Goal: Book appointment/travel/reservation

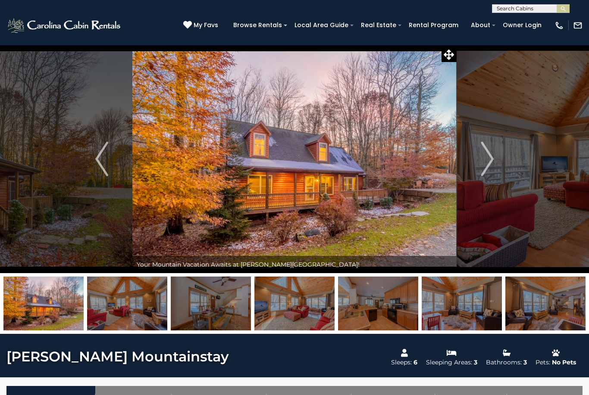
click at [491, 158] on img "Next" at bounding box center [487, 159] width 13 height 34
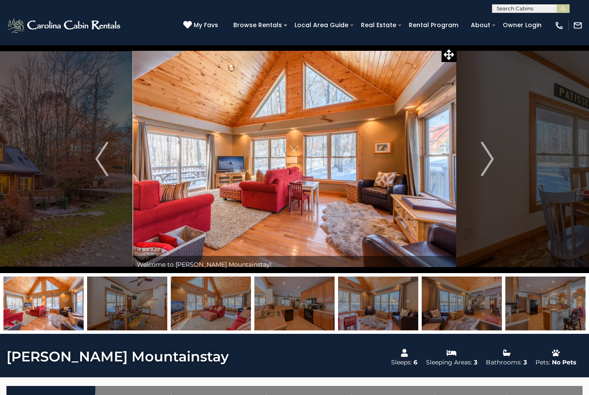
click at [486, 157] on img "Next" at bounding box center [487, 159] width 13 height 34
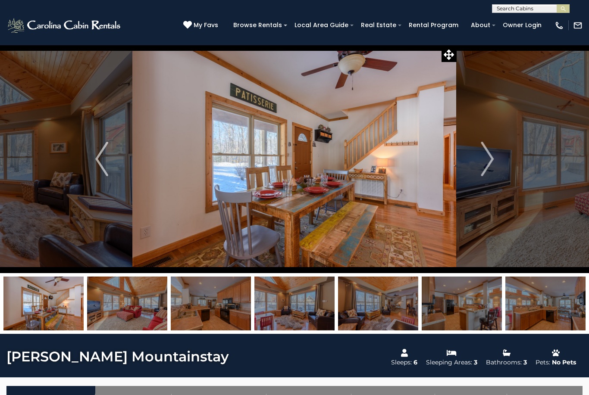
click at [494, 154] on button "Next" at bounding box center [487, 159] width 61 height 229
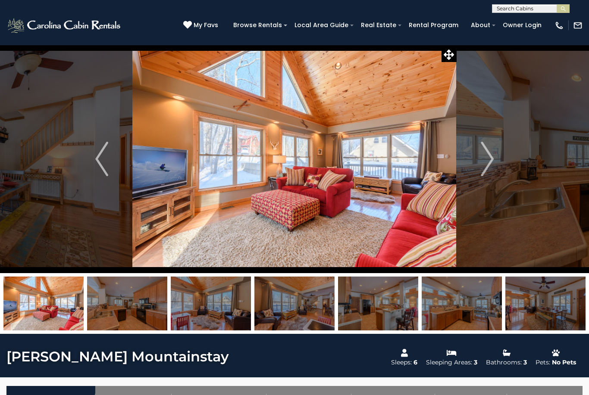
click at [492, 154] on img "Next" at bounding box center [487, 159] width 13 height 34
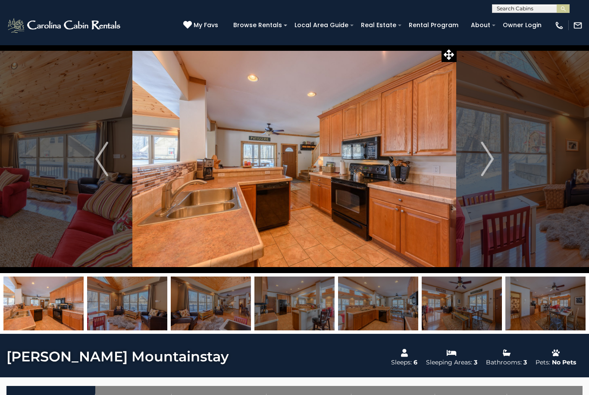
click at [490, 153] on img "Next" at bounding box center [487, 159] width 13 height 34
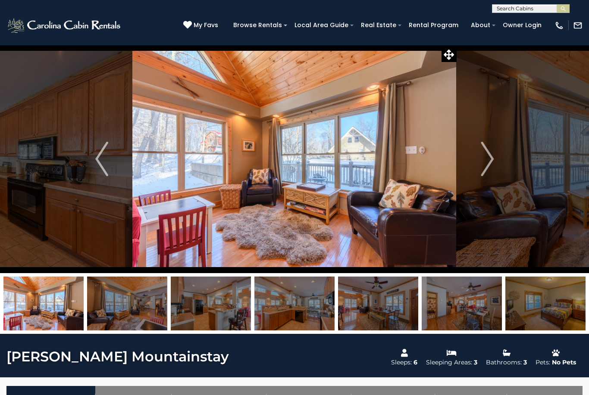
click at [493, 150] on img "Next" at bounding box center [487, 159] width 13 height 34
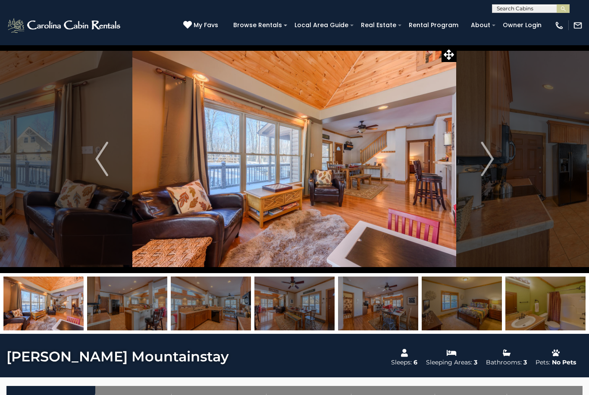
click at [496, 149] on button "Next" at bounding box center [487, 159] width 61 height 229
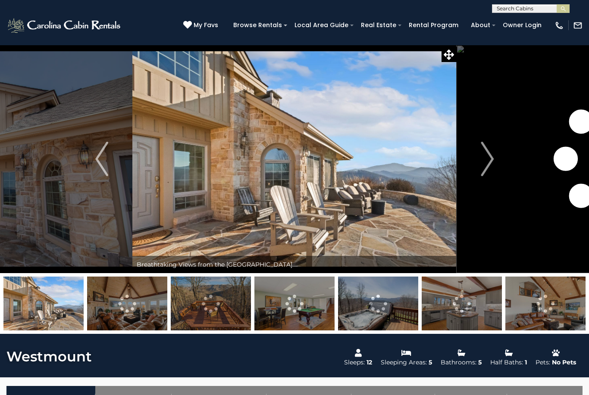
click at [489, 161] on img "Next" at bounding box center [487, 159] width 13 height 34
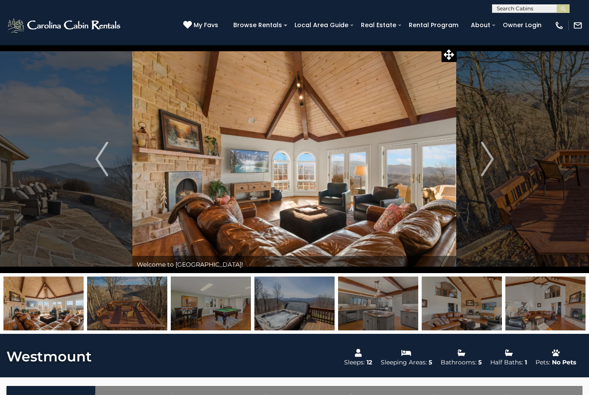
click at [489, 160] on img "Next" at bounding box center [487, 159] width 13 height 34
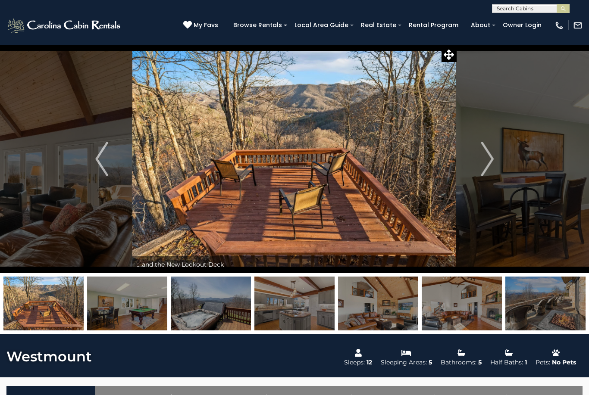
click at [488, 162] on img "Next" at bounding box center [487, 159] width 13 height 34
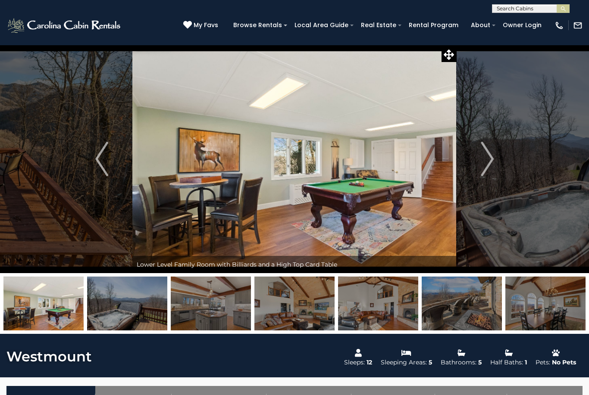
click at [467, 160] on button "Next" at bounding box center [487, 159] width 61 height 229
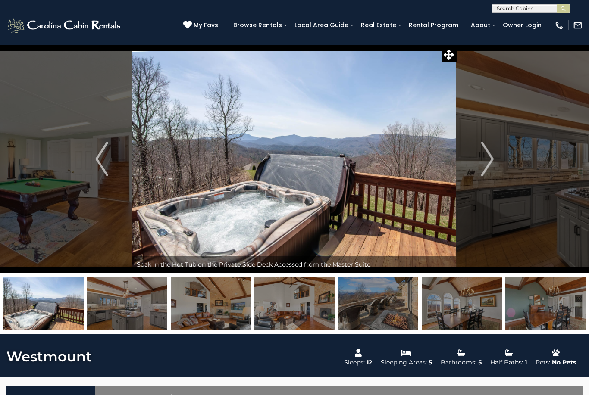
click at [485, 161] on img "Next" at bounding box center [487, 159] width 13 height 34
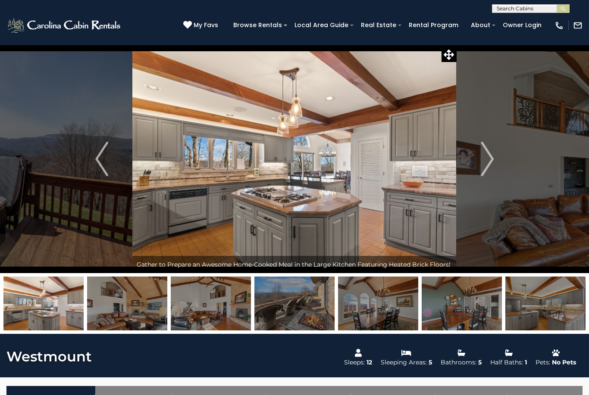
click at [405, 201] on img at bounding box center [294, 159] width 324 height 229
click at [498, 154] on button "Next" at bounding box center [487, 159] width 61 height 229
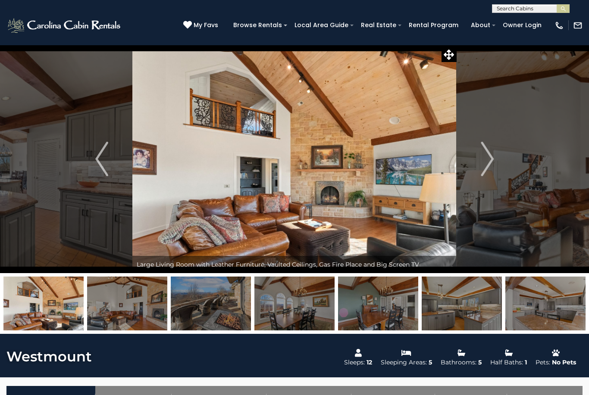
click at [488, 163] on img "Next" at bounding box center [487, 159] width 13 height 34
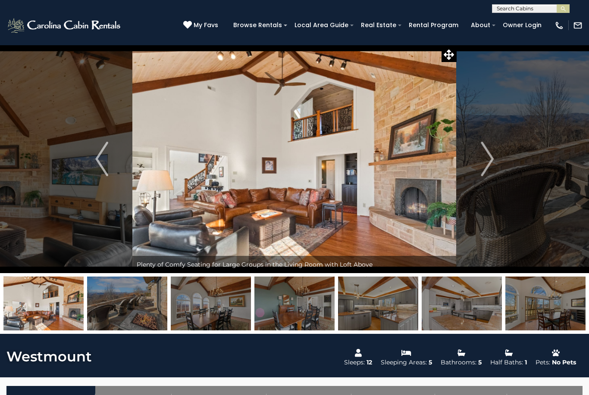
click at [489, 160] on img "Next" at bounding box center [487, 159] width 13 height 34
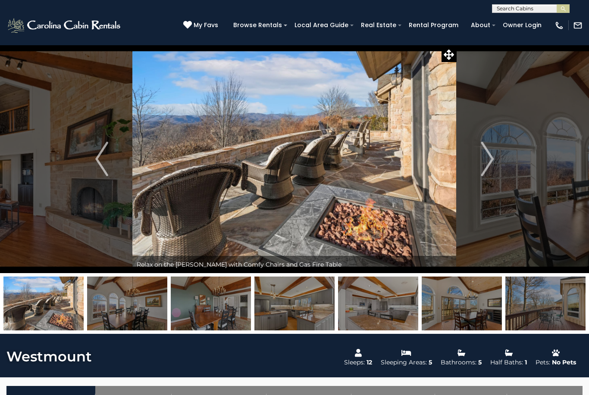
click at [489, 158] on img "Next" at bounding box center [487, 159] width 13 height 34
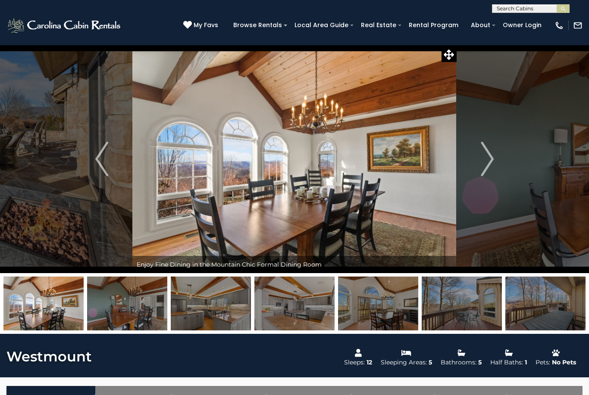
click at [489, 162] on img "Next" at bounding box center [487, 159] width 13 height 34
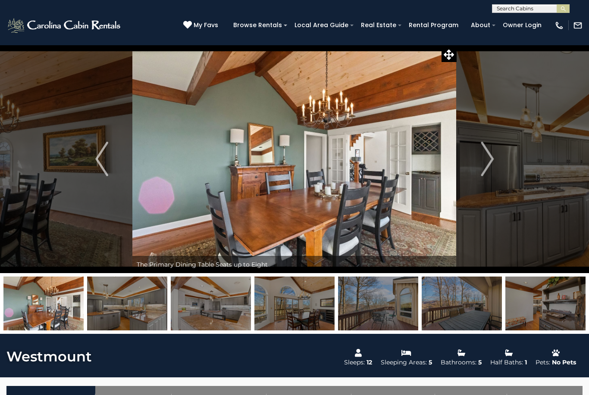
click at [488, 163] on img "Next" at bounding box center [487, 159] width 13 height 34
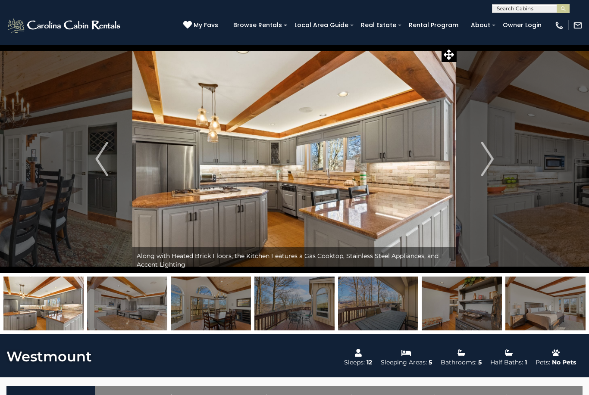
click at [491, 159] on img "Next" at bounding box center [487, 159] width 13 height 34
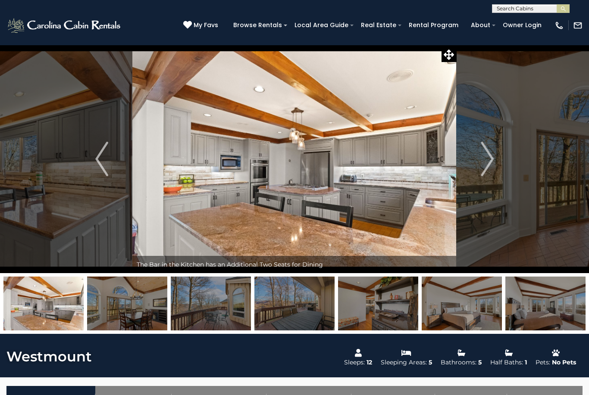
click at [489, 161] on img "Next" at bounding box center [487, 159] width 13 height 34
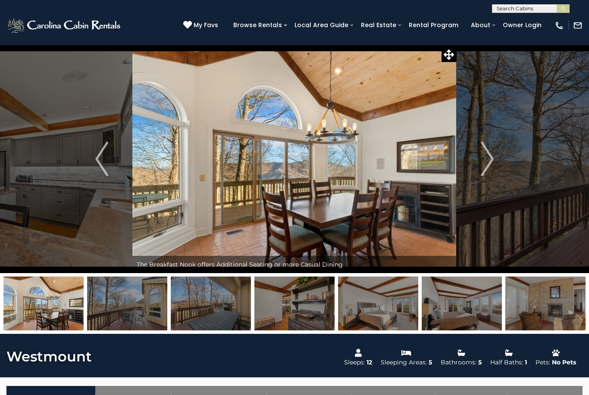
click at [492, 159] on img "Next" at bounding box center [487, 159] width 13 height 34
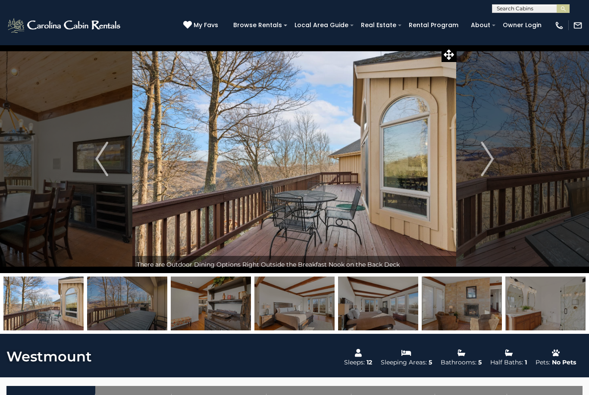
click at [487, 161] on img "Next" at bounding box center [487, 159] width 13 height 34
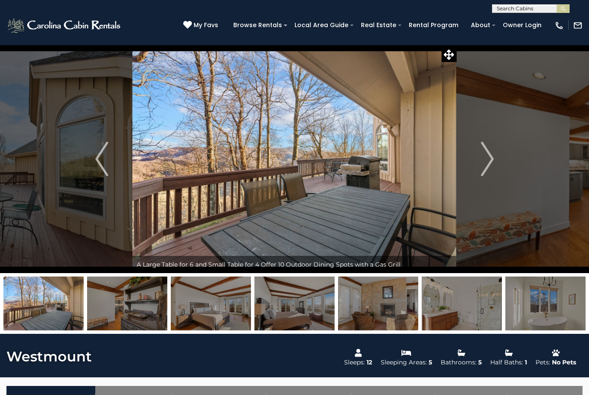
click at [490, 165] on img "Next" at bounding box center [487, 159] width 13 height 34
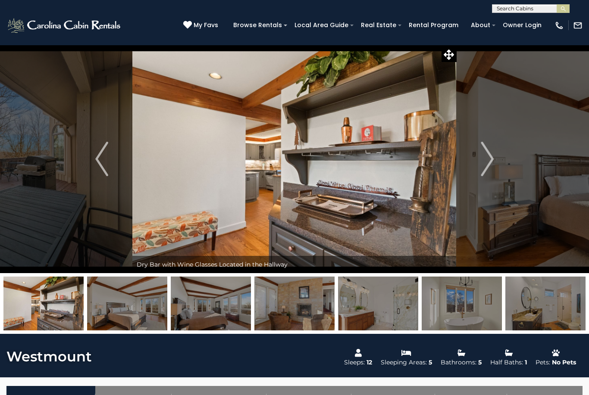
click at [490, 165] on img "Next" at bounding box center [487, 159] width 13 height 34
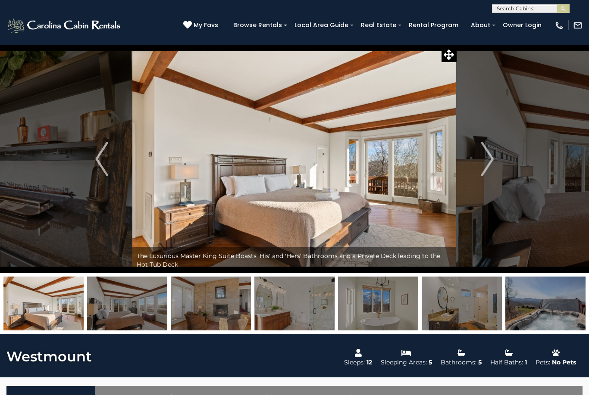
click at [493, 166] on img "Next" at bounding box center [487, 159] width 13 height 34
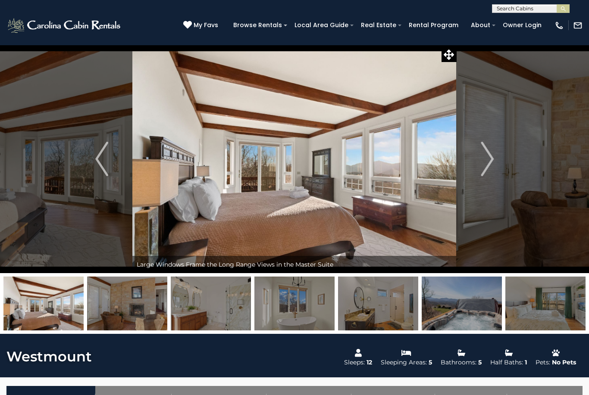
click at [492, 165] on img "Next" at bounding box center [487, 159] width 13 height 34
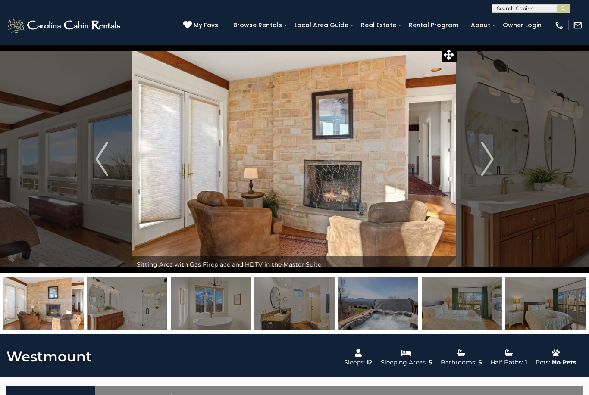
click at [492, 164] on img "Next" at bounding box center [487, 159] width 13 height 34
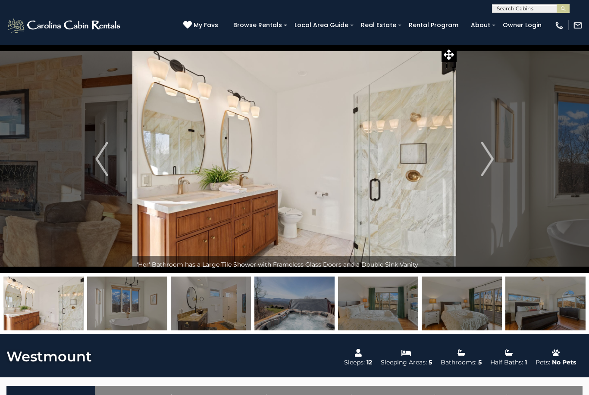
click at [492, 164] on img "Next" at bounding box center [487, 159] width 13 height 34
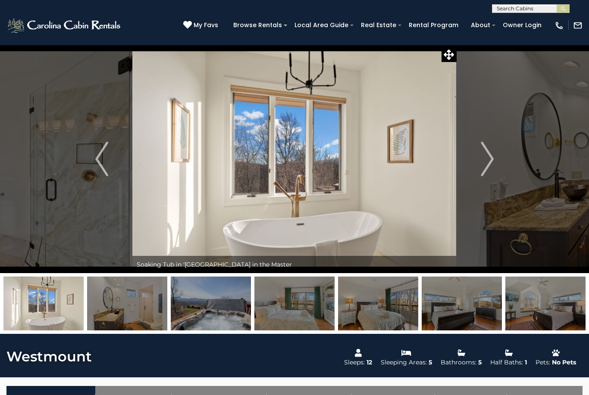
click at [494, 164] on img "Next" at bounding box center [487, 159] width 13 height 34
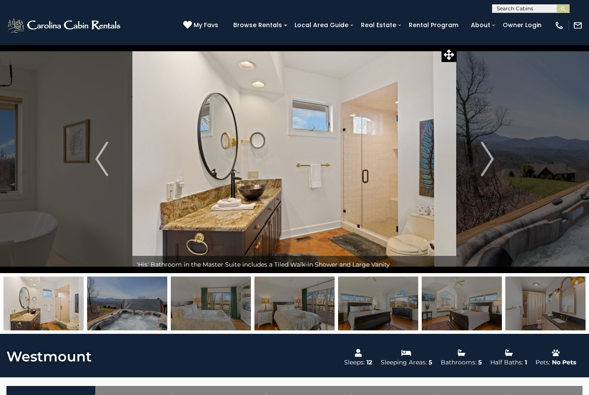
click at [492, 164] on img "Next" at bounding box center [487, 159] width 13 height 34
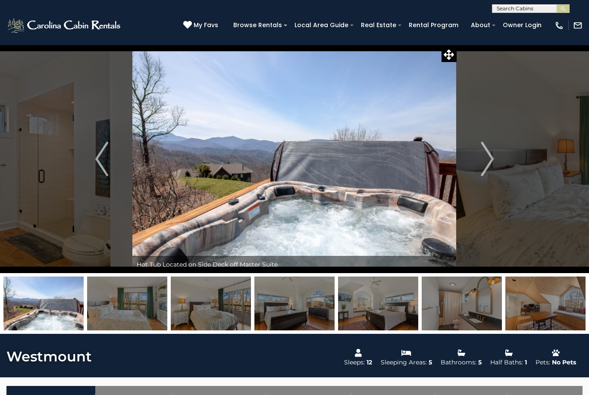
click at [492, 163] on img "Next" at bounding box center [487, 159] width 13 height 34
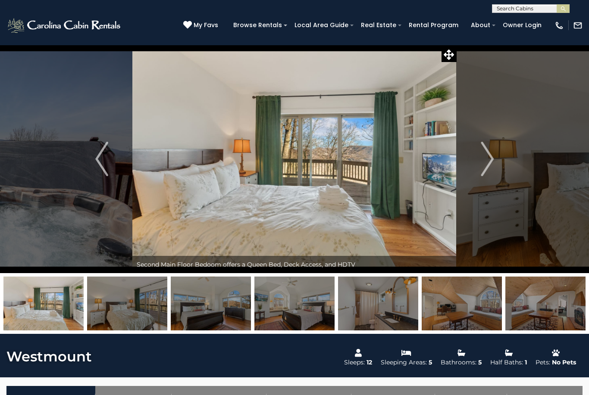
click at [491, 164] on img "Next" at bounding box center [487, 159] width 13 height 34
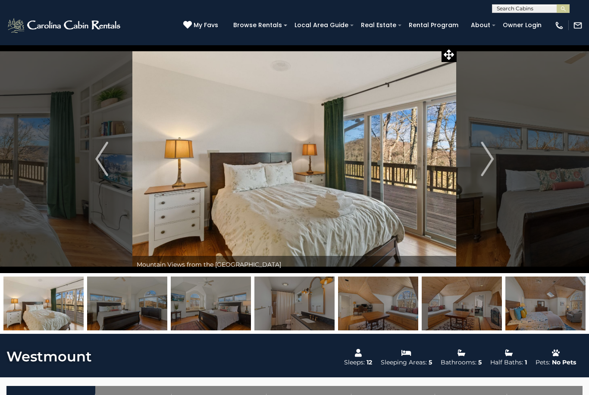
click at [492, 163] on img "Next" at bounding box center [487, 159] width 13 height 34
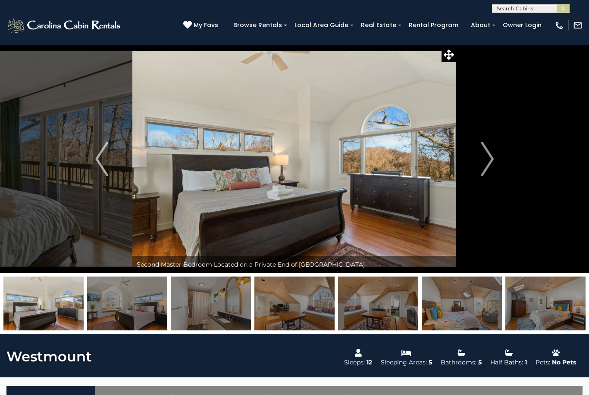
click at [492, 163] on img "Next" at bounding box center [487, 159] width 13 height 34
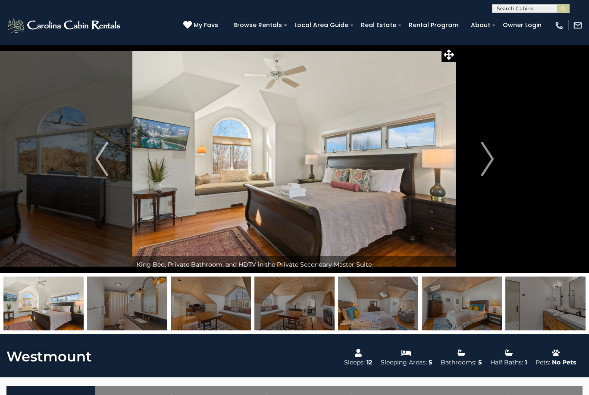
click at [492, 163] on img "Next" at bounding box center [487, 159] width 13 height 34
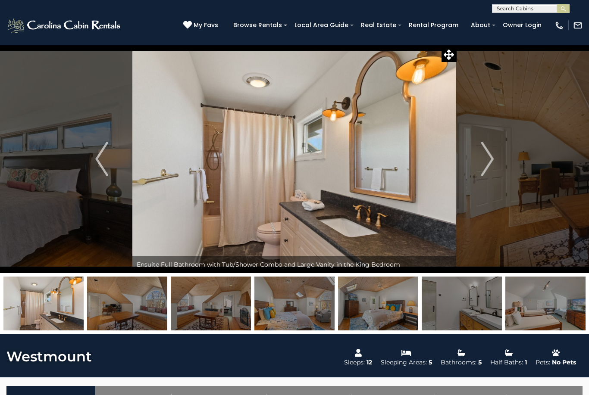
click at [491, 165] on img "Next" at bounding box center [487, 159] width 13 height 34
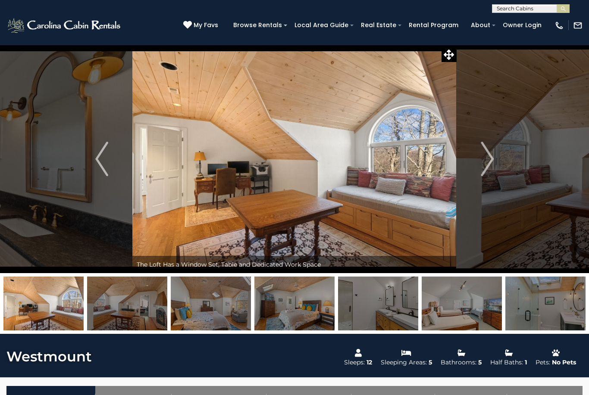
click at [488, 160] on img "Next" at bounding box center [487, 159] width 13 height 34
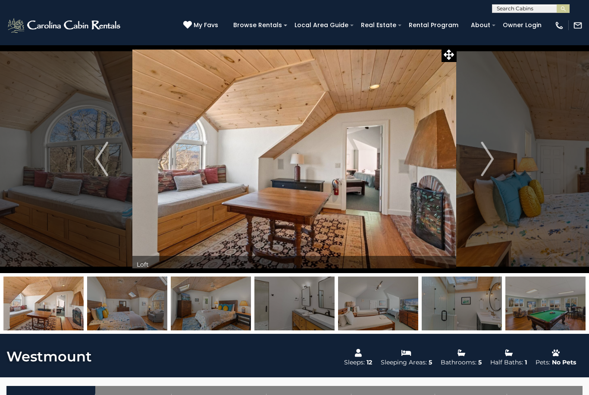
click at [490, 153] on img "Next" at bounding box center [487, 159] width 13 height 34
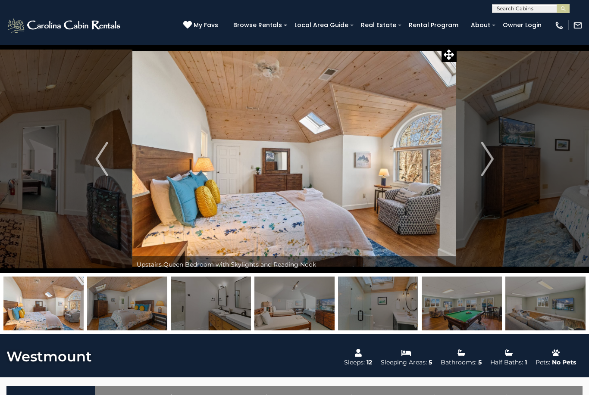
click at [495, 150] on button "Next" at bounding box center [487, 159] width 61 height 229
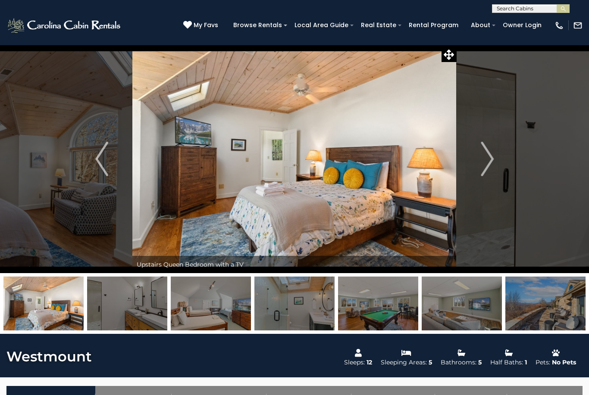
click at [490, 151] on img "Next" at bounding box center [487, 159] width 13 height 34
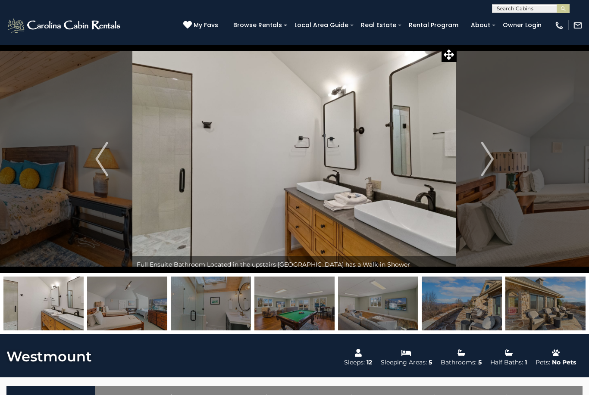
click at [487, 154] on img "Next" at bounding box center [487, 159] width 13 height 34
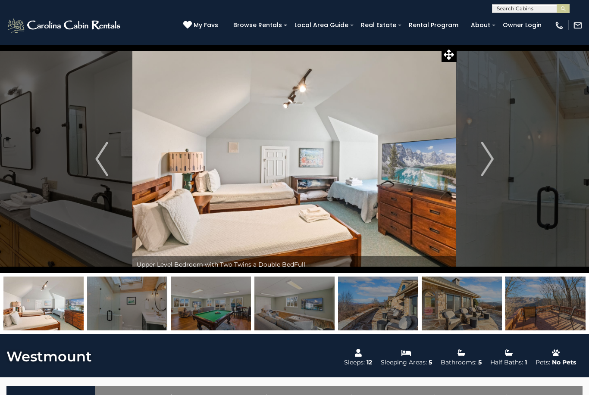
click at [489, 157] on img "Next" at bounding box center [487, 159] width 13 height 34
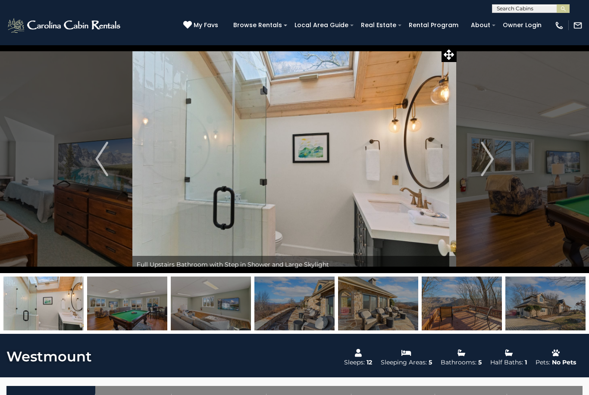
click at [497, 163] on button "Next" at bounding box center [487, 159] width 61 height 229
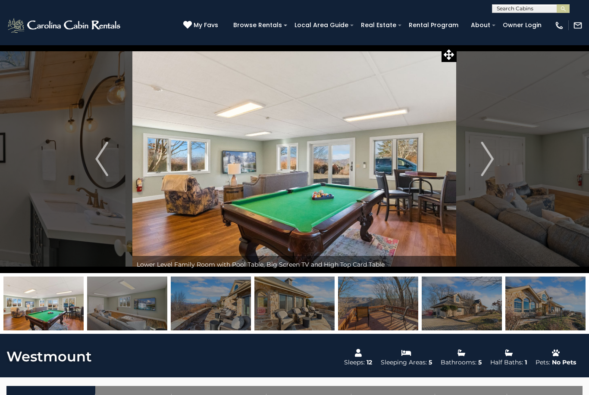
click at [494, 164] on img "Next" at bounding box center [487, 159] width 13 height 34
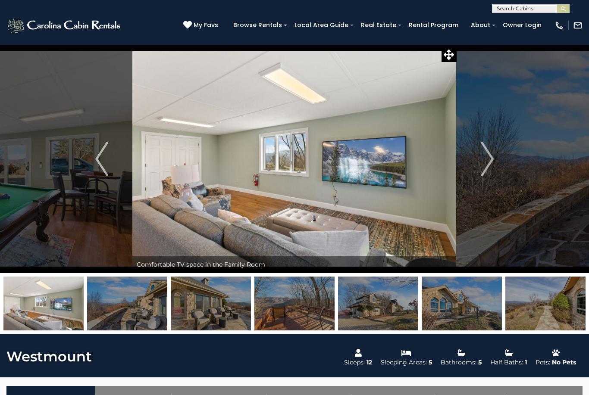
click at [493, 165] on img "Next" at bounding box center [487, 159] width 13 height 34
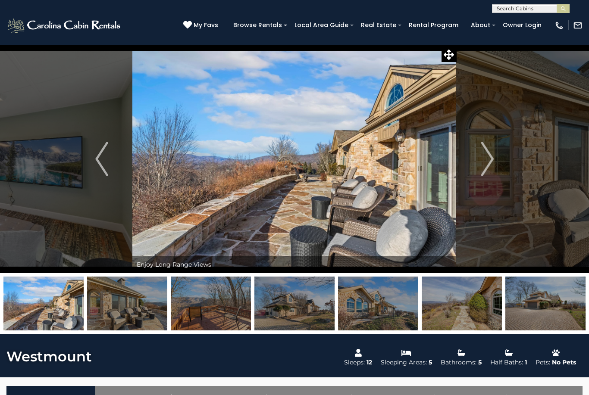
click at [495, 163] on button "Next" at bounding box center [487, 159] width 61 height 229
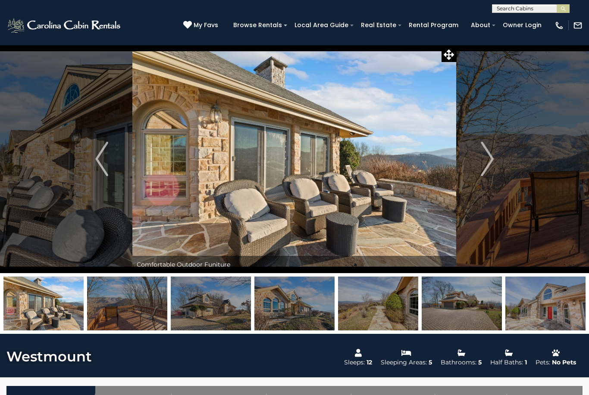
click at [492, 164] on img "Next" at bounding box center [487, 159] width 13 height 34
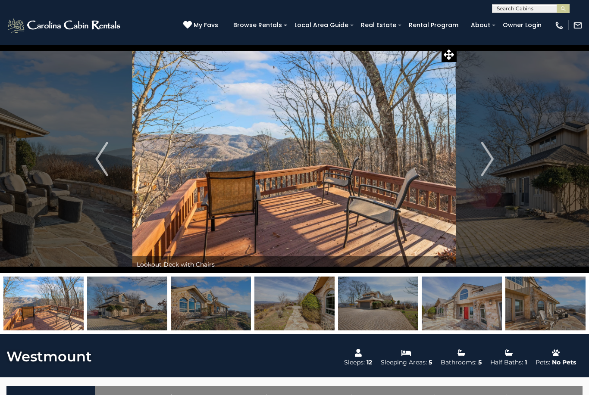
click at [491, 164] on img "Next" at bounding box center [487, 159] width 13 height 34
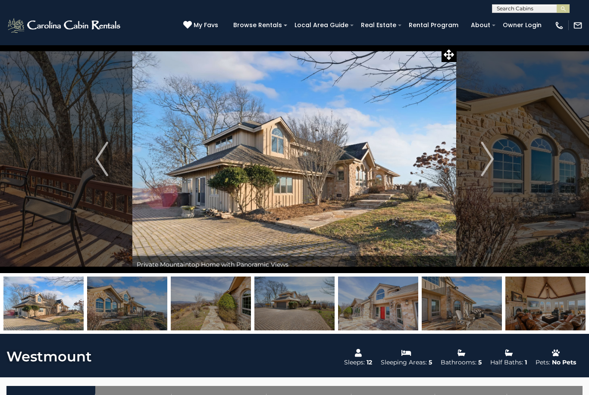
click at [492, 163] on img "Next" at bounding box center [487, 159] width 13 height 34
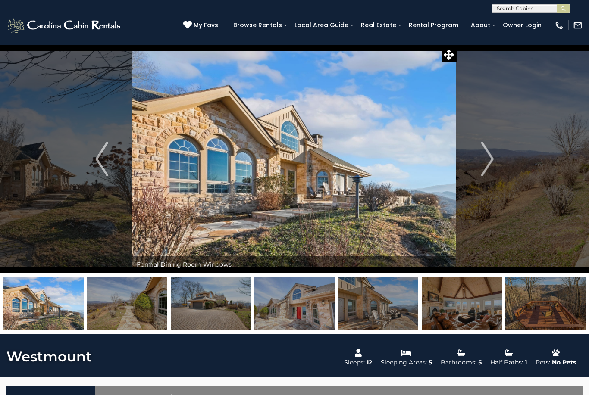
click at [492, 164] on img "Next" at bounding box center [487, 159] width 13 height 34
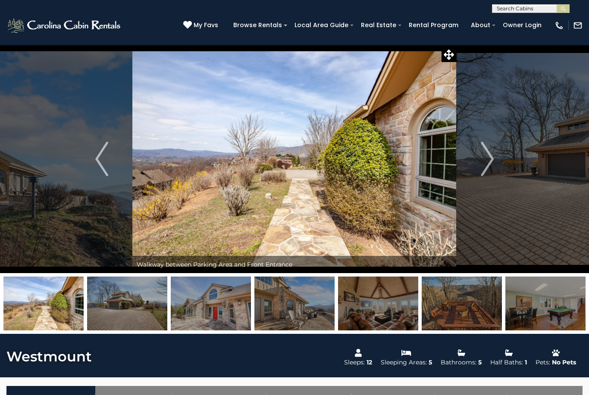
click at [492, 164] on img "Next" at bounding box center [487, 159] width 13 height 34
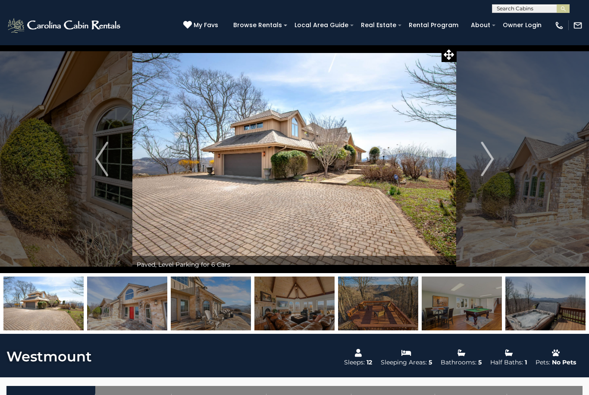
click at [492, 163] on img "Next" at bounding box center [487, 159] width 13 height 34
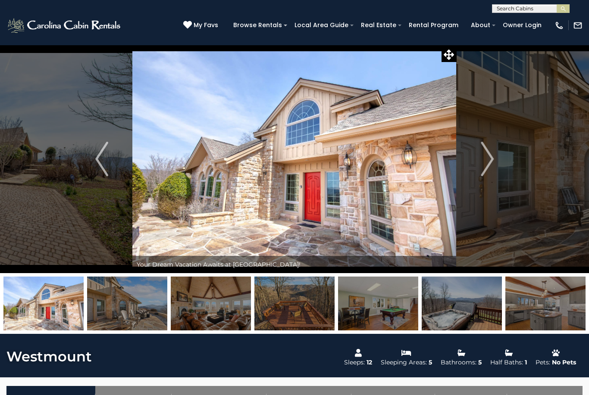
click at [493, 163] on img "Next" at bounding box center [487, 159] width 13 height 34
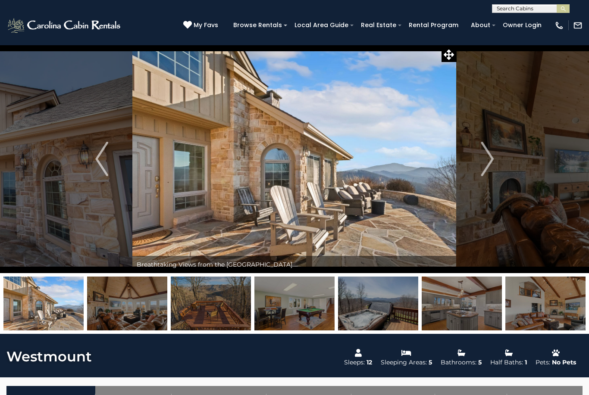
click at [494, 162] on button "Next" at bounding box center [487, 159] width 61 height 229
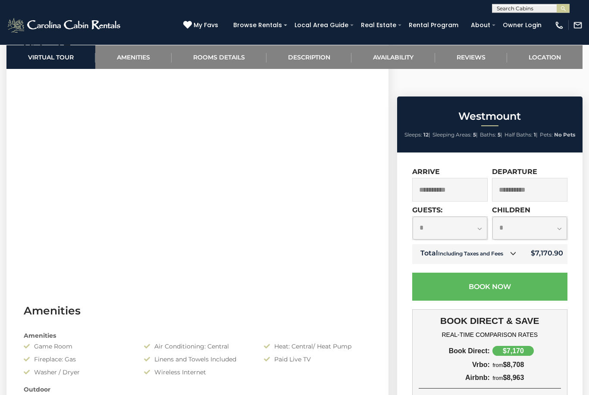
scroll to position [392, 0]
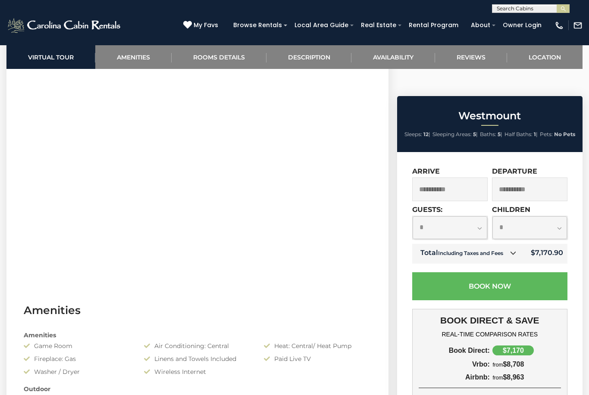
click at [484, 216] on select "**********" at bounding box center [450, 227] width 75 height 23
select select "*"
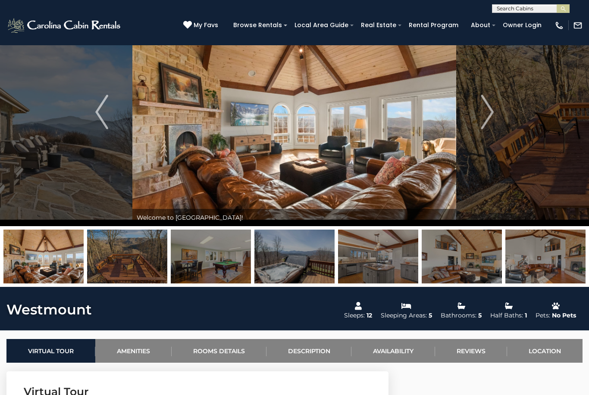
scroll to position [44, 0]
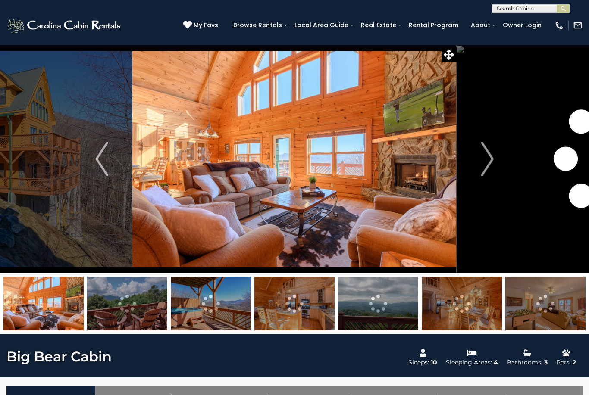
click at [491, 160] on img "Next" at bounding box center [487, 159] width 13 height 34
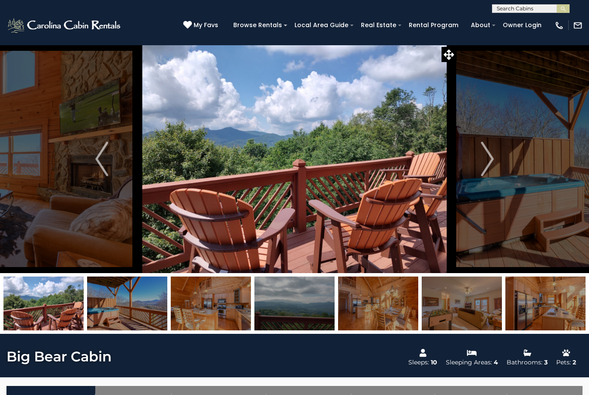
click at [497, 160] on button "Next" at bounding box center [487, 159] width 61 height 229
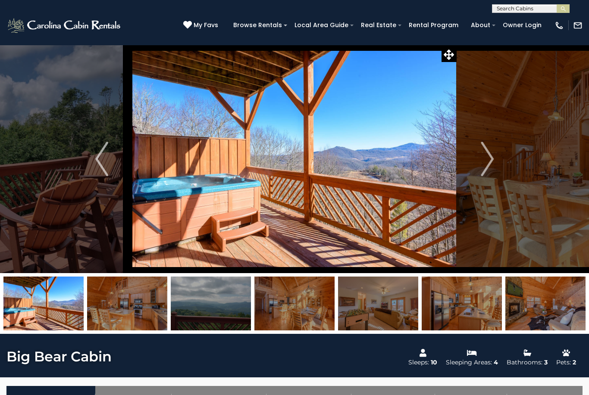
click at [488, 163] on img "Next" at bounding box center [487, 159] width 13 height 34
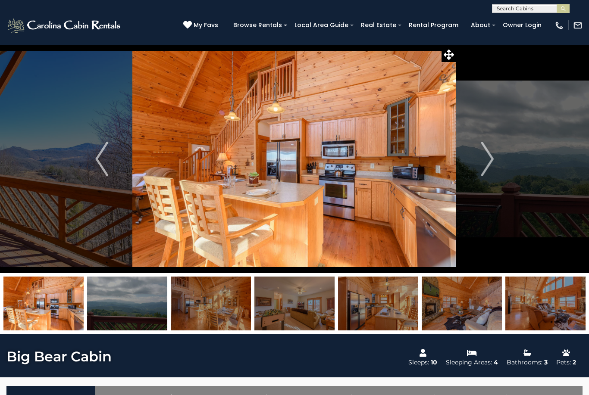
click at [489, 164] on img "Next" at bounding box center [487, 159] width 13 height 34
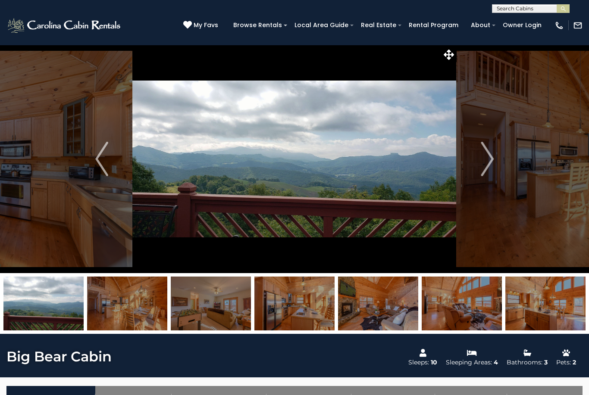
click at [492, 155] on img "Next" at bounding box center [487, 159] width 13 height 34
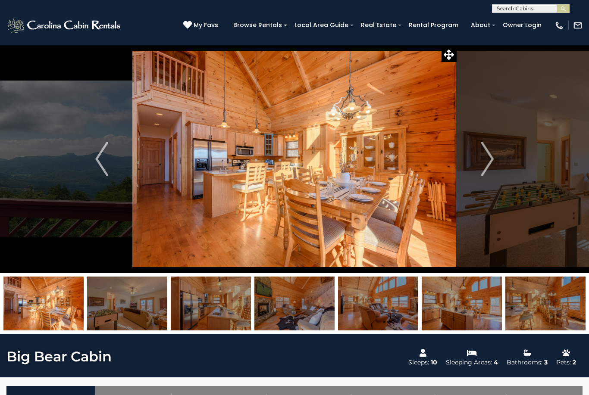
click at [491, 156] on img "Next" at bounding box center [487, 159] width 13 height 34
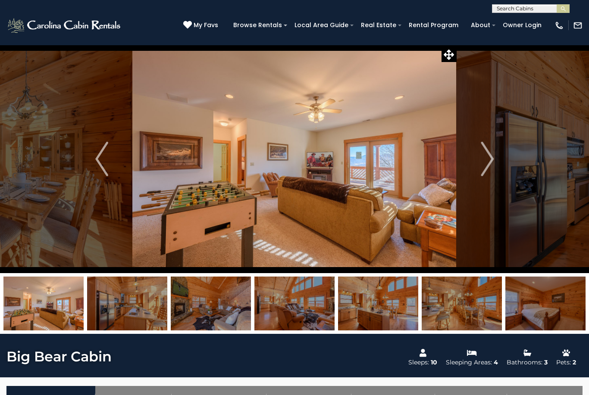
click at [495, 157] on button "Next" at bounding box center [487, 159] width 61 height 229
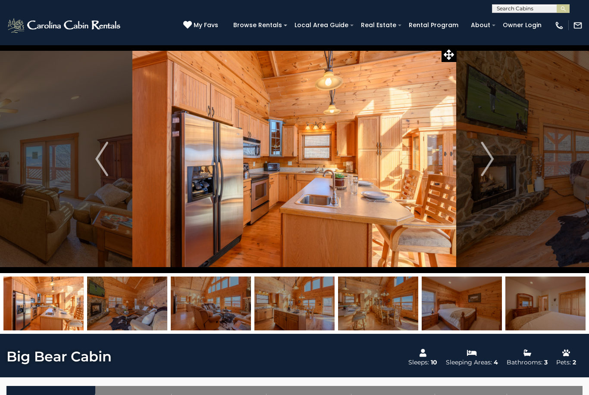
click at [497, 157] on button "Next" at bounding box center [487, 159] width 61 height 229
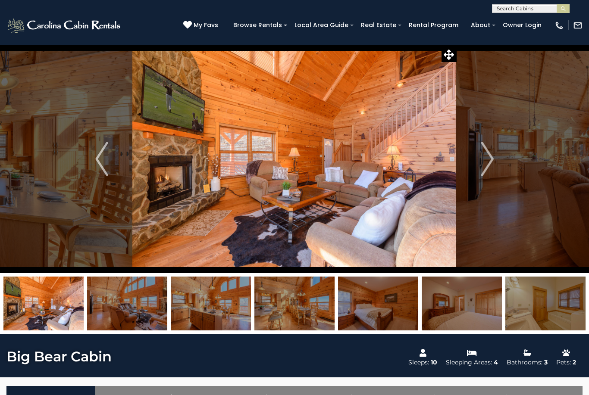
click at [492, 157] on img "Next" at bounding box center [487, 159] width 13 height 34
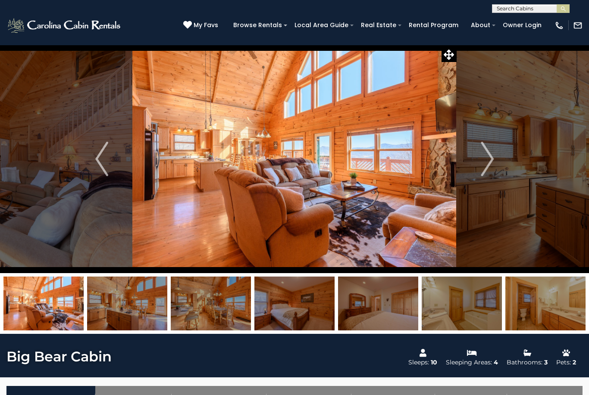
click at [494, 160] on img "Next" at bounding box center [487, 159] width 13 height 34
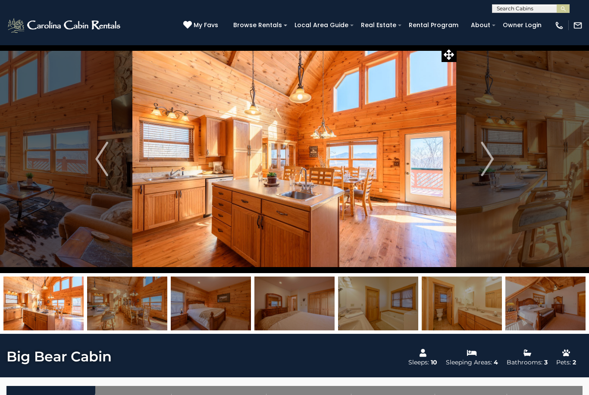
click at [493, 161] on img "Next" at bounding box center [487, 159] width 13 height 34
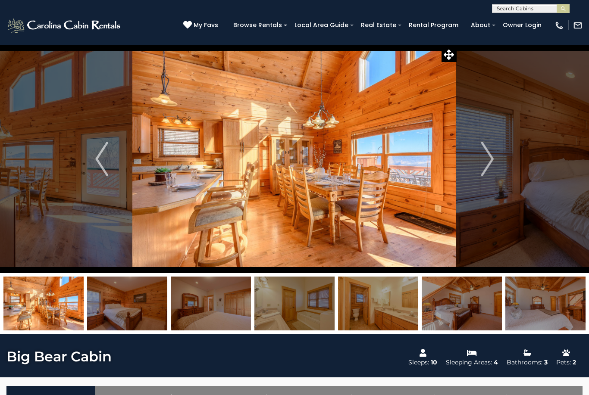
click at [491, 161] on img "Next" at bounding box center [487, 159] width 13 height 34
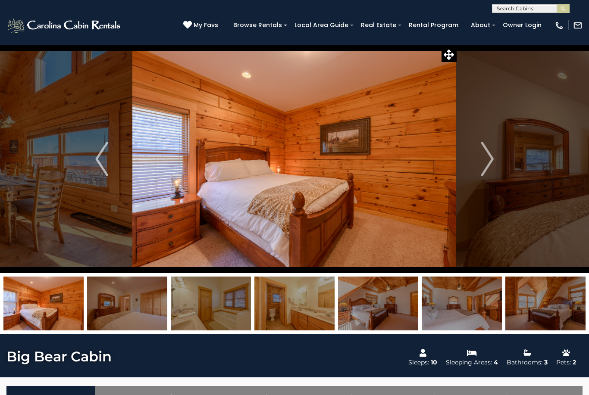
click at [494, 159] on button "Next" at bounding box center [487, 159] width 61 height 229
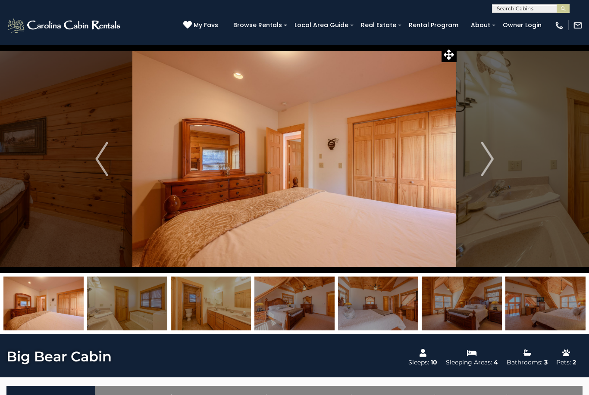
click at [492, 162] on img "Next" at bounding box center [487, 159] width 13 height 34
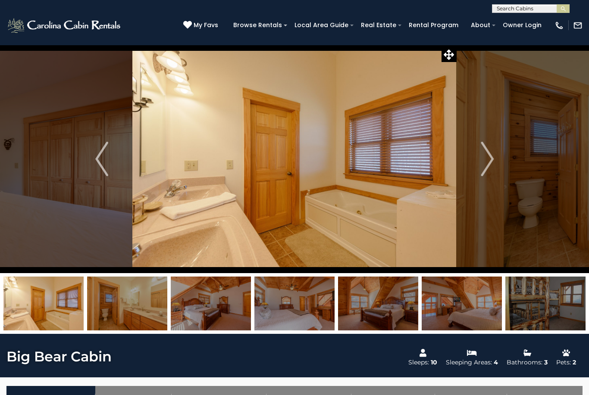
click at [494, 161] on button "Next" at bounding box center [487, 159] width 61 height 229
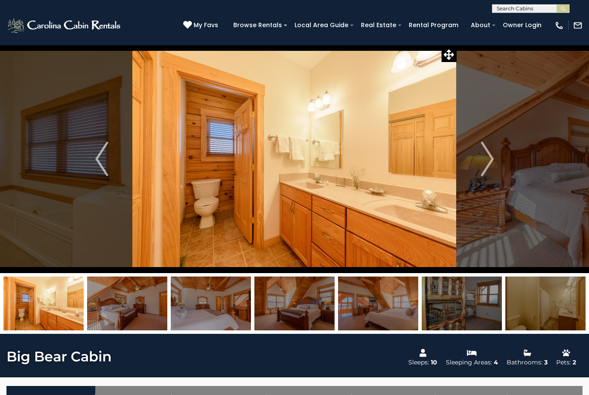
click at [493, 160] on img "Next" at bounding box center [487, 159] width 13 height 34
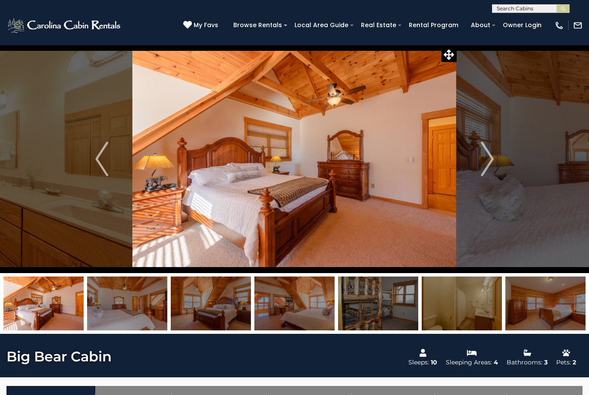
click at [498, 158] on button "Next" at bounding box center [487, 159] width 61 height 229
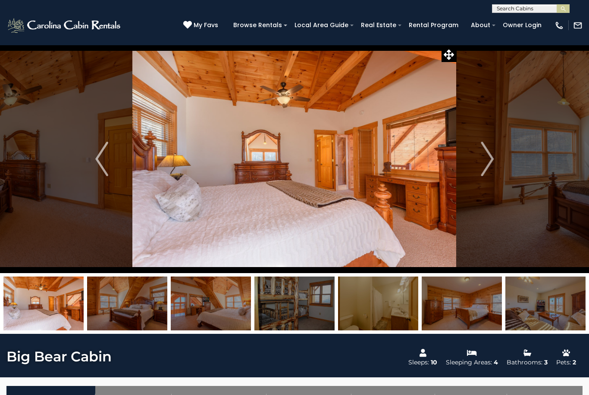
click at [494, 160] on img "Next" at bounding box center [487, 159] width 13 height 34
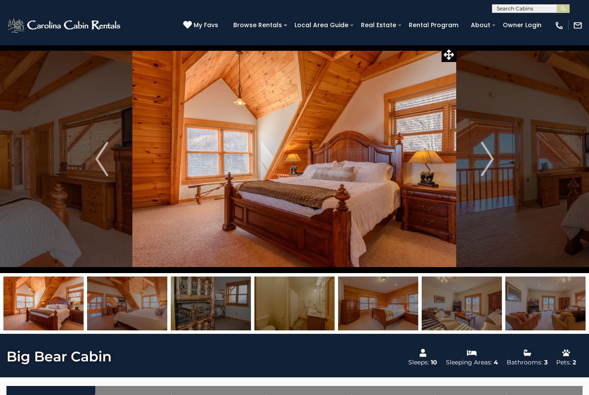
click at [494, 157] on button "Next" at bounding box center [487, 159] width 61 height 229
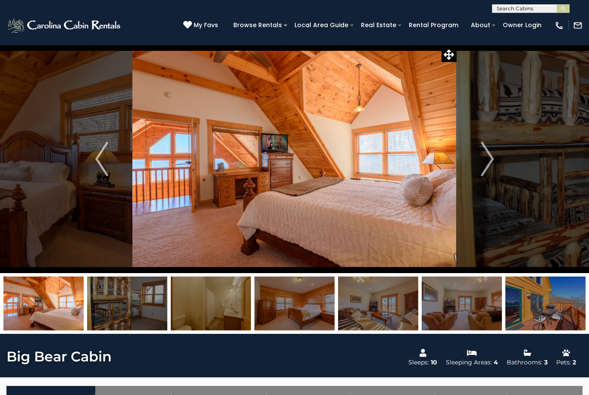
click at [491, 161] on img "Next" at bounding box center [487, 159] width 13 height 34
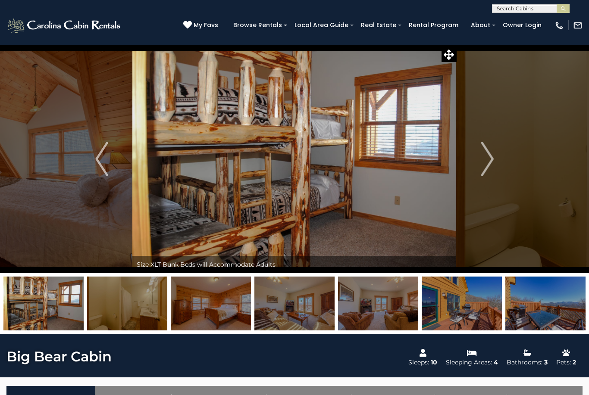
click at [489, 163] on img "Next" at bounding box center [487, 159] width 13 height 34
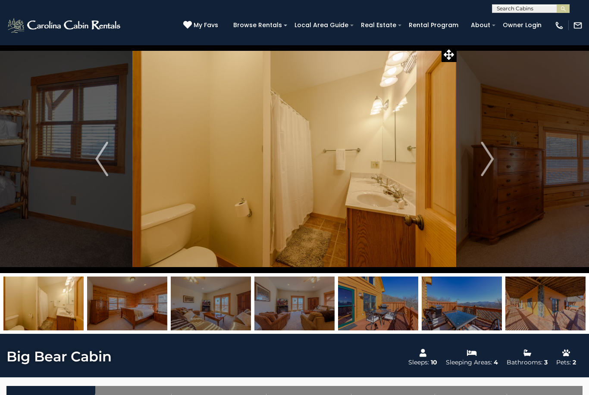
click at [495, 165] on button "Next" at bounding box center [487, 159] width 61 height 229
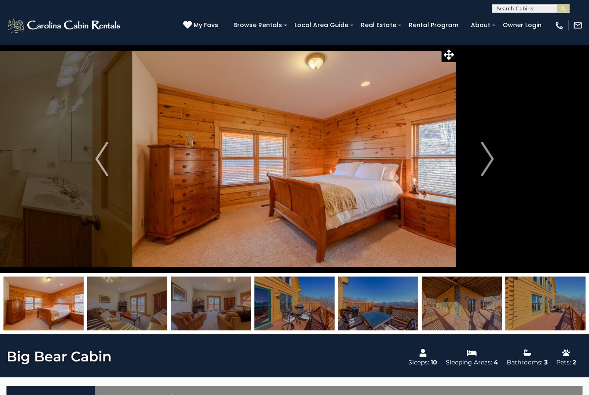
click at [492, 163] on img "Next" at bounding box center [487, 159] width 13 height 34
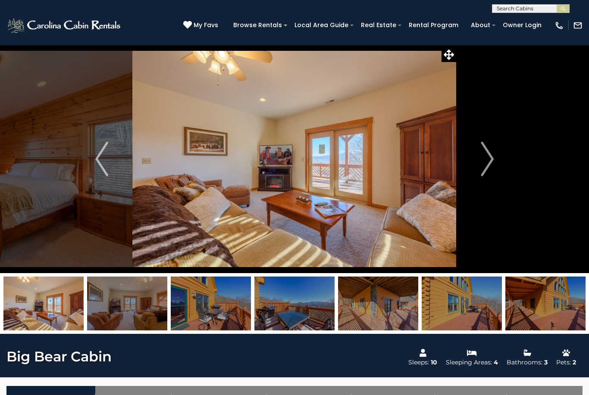
click at [492, 160] on img "Next" at bounding box center [487, 159] width 13 height 34
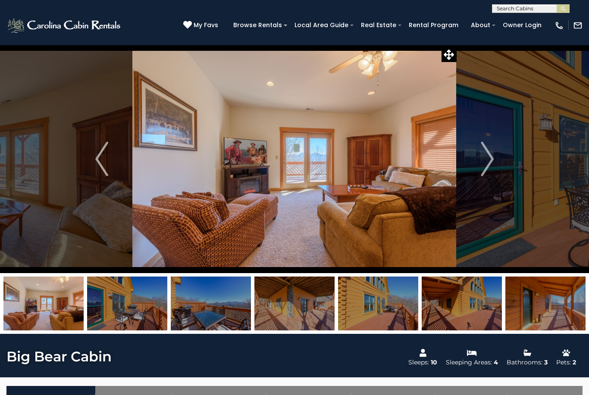
click at [493, 157] on img "Next" at bounding box center [487, 159] width 13 height 34
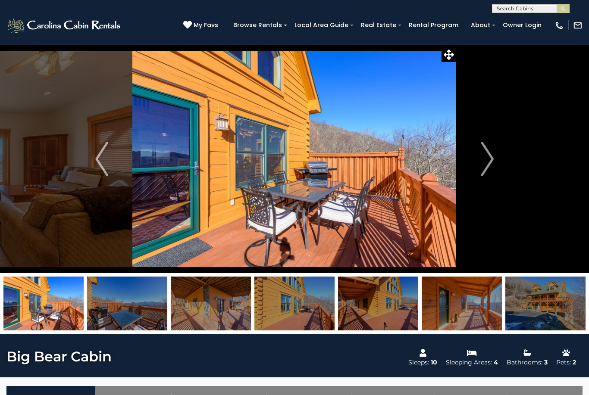
click at [494, 159] on button "Next" at bounding box center [487, 159] width 61 height 229
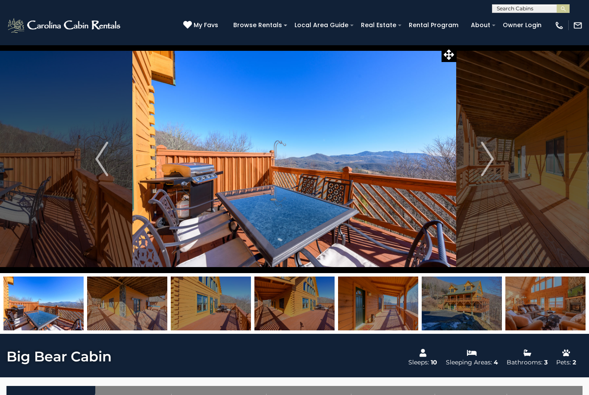
click at [496, 155] on button "Next" at bounding box center [487, 159] width 61 height 229
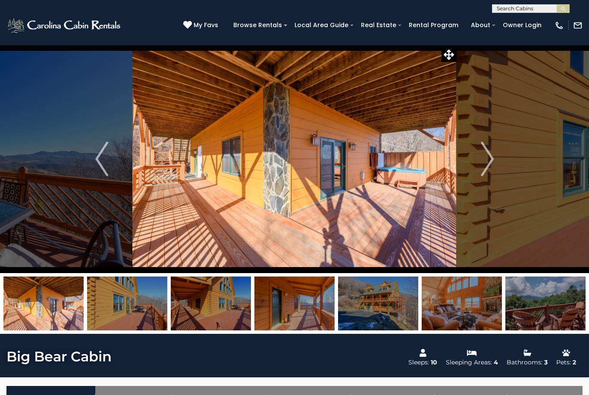
click at [497, 155] on button "Next" at bounding box center [487, 159] width 61 height 229
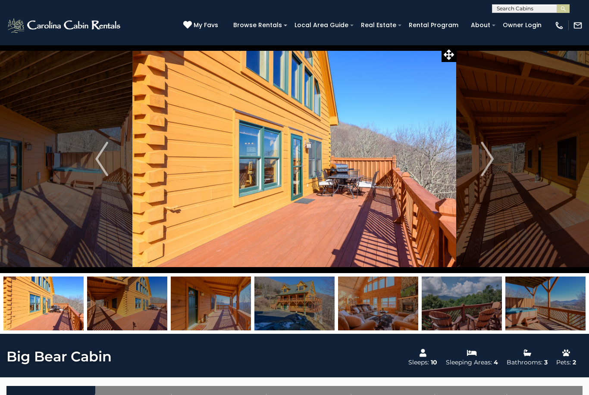
click at [501, 153] on button "Next" at bounding box center [487, 159] width 61 height 229
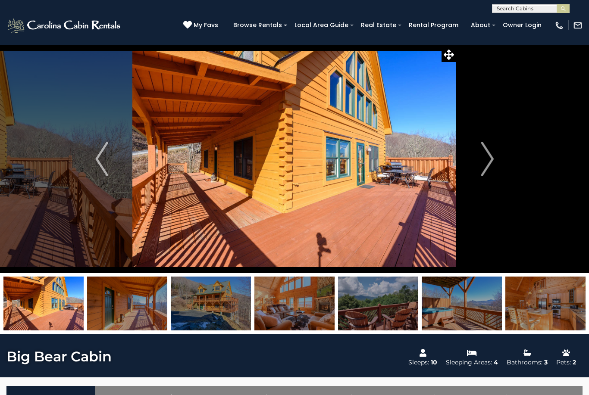
click at [501, 157] on button "Next" at bounding box center [487, 159] width 61 height 229
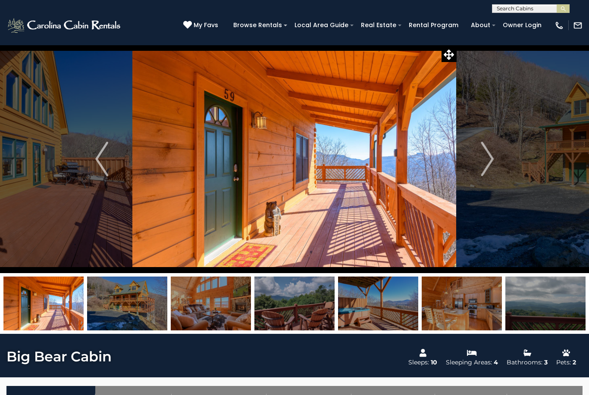
click at [498, 156] on button "Next" at bounding box center [487, 159] width 61 height 229
